Goal: Task Accomplishment & Management: Manage account settings

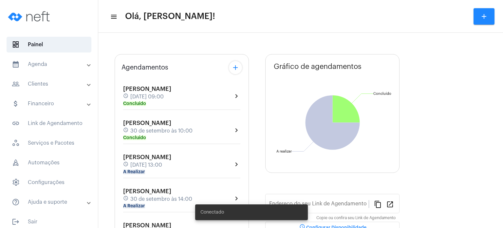
type input "[URL][DOMAIN_NAME]"
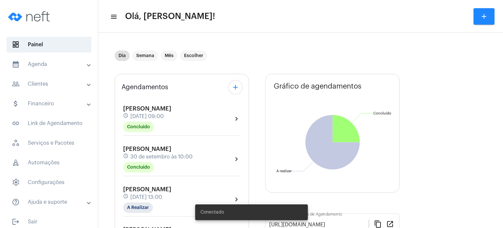
click at [143, 190] on span "[PERSON_NAME]" at bounding box center [147, 189] width 48 height 6
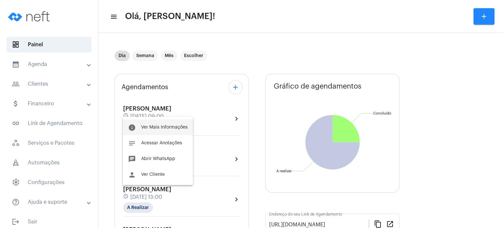
click at [165, 131] on button "info Ver Mais Informações" at bounding box center [158, 127] width 70 height 16
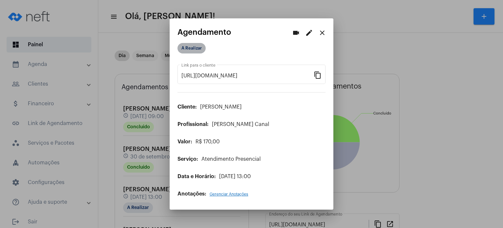
click at [191, 50] on mat-chip "A Realizar" at bounding box center [192, 48] width 28 height 10
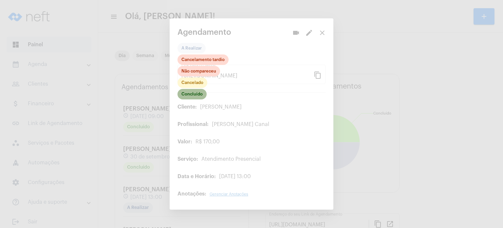
click at [197, 93] on mat-chip "Concluído" at bounding box center [192, 94] width 29 height 10
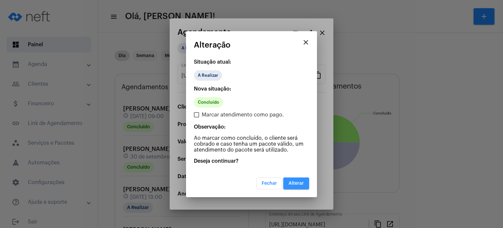
click at [294, 181] on span "Alterar" at bounding box center [296, 183] width 15 height 5
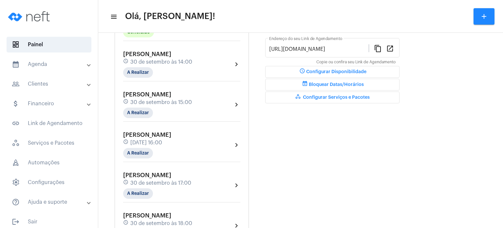
scroll to position [170, 0]
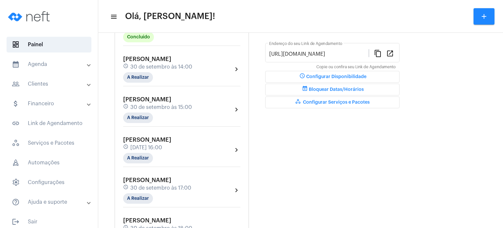
click at [164, 30] on mat-toolbar "menu Olá, [PERSON_NAME]! add" at bounding box center [300, 16] width 405 height 33
click at [160, 37] on div "[PERSON_NAME] schedule [DATE] 13:00 Concluído" at bounding box center [147, 28] width 48 height 27
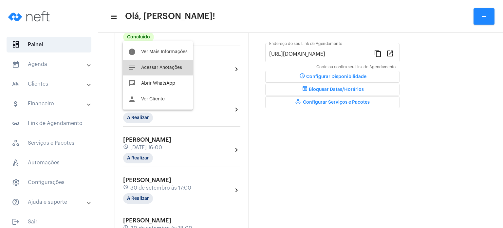
click at [148, 66] on span "Acessar Anotações" at bounding box center [161, 67] width 41 height 5
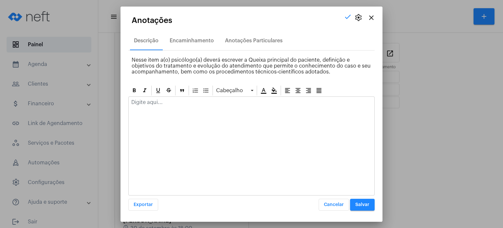
click at [143, 105] on div at bounding box center [252, 104] width 246 height 14
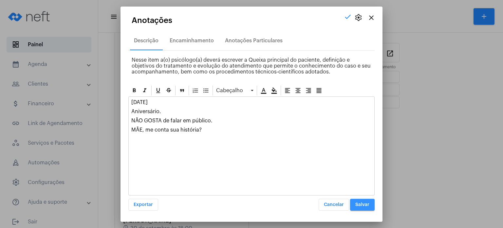
click at [365, 201] on button "Salvar" at bounding box center [362, 204] width 25 height 12
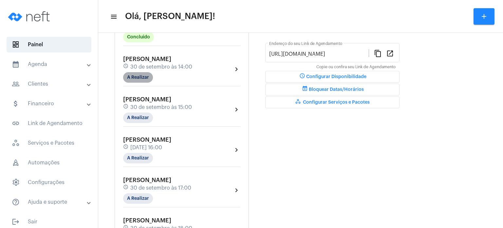
click at [137, 77] on mat-chip "A Realizar" at bounding box center [138, 77] width 30 height 10
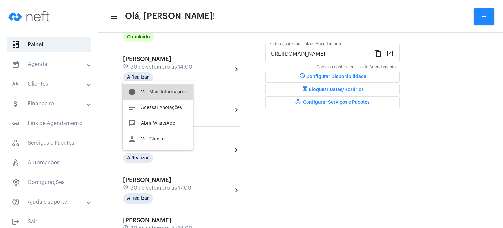
click at [152, 96] on button "info Ver Mais Informações" at bounding box center [158, 92] width 70 height 16
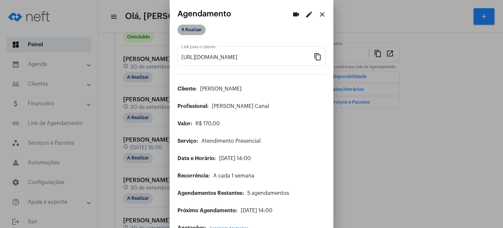
click at [195, 28] on mat-chip "A Realizar" at bounding box center [192, 30] width 28 height 10
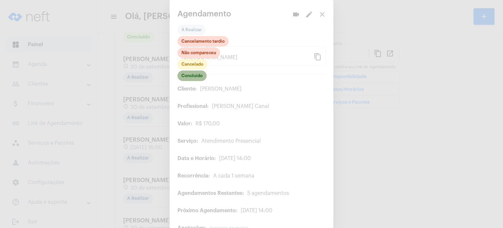
click at [192, 79] on mat-chip "Concluído" at bounding box center [192, 75] width 29 height 10
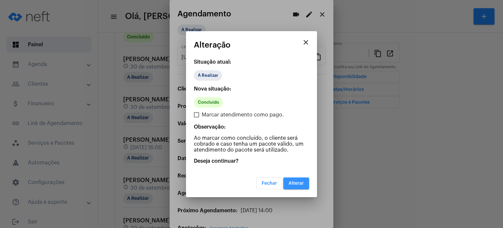
click at [297, 177] on button "Alterar" at bounding box center [296, 183] width 26 height 12
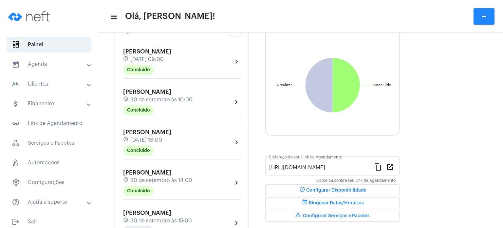
scroll to position [52, 0]
